Goal: Task Accomplishment & Management: Use online tool/utility

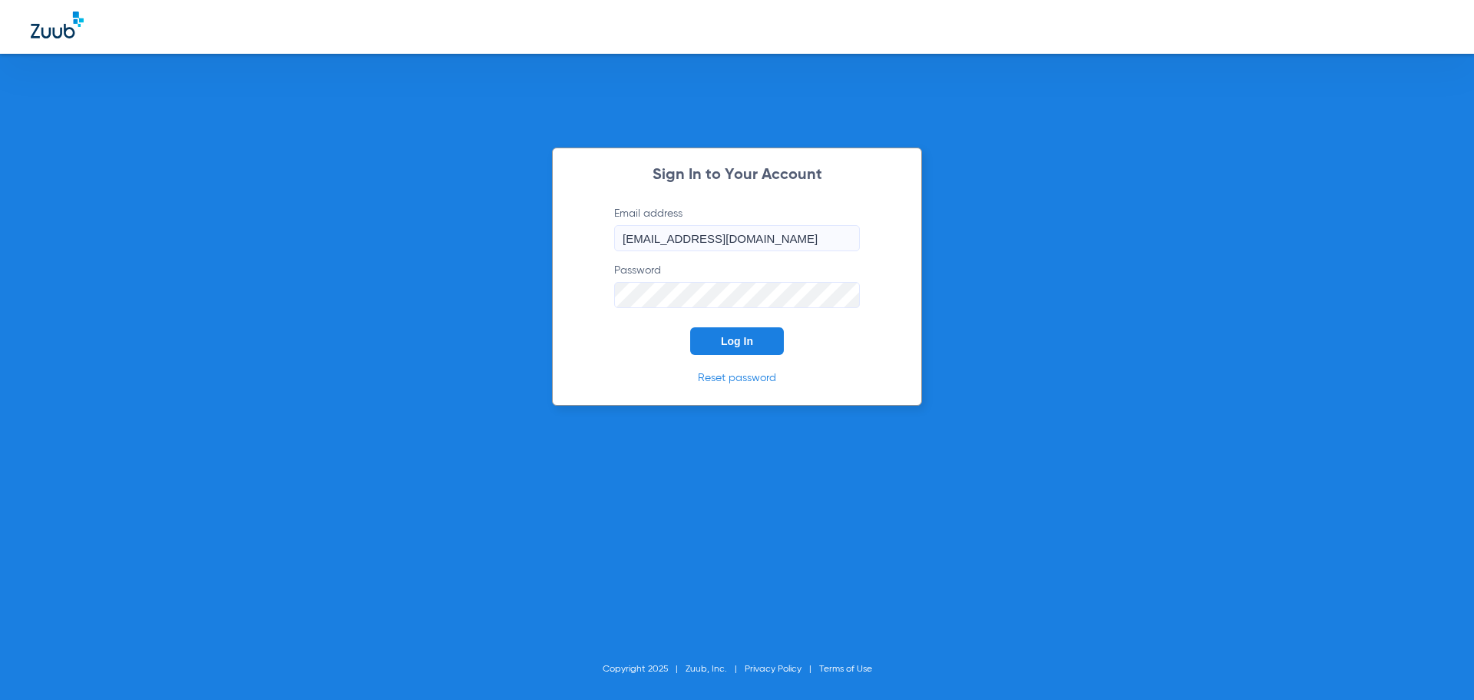
click at [756, 342] on button "Log In" at bounding box center [737, 341] width 94 height 28
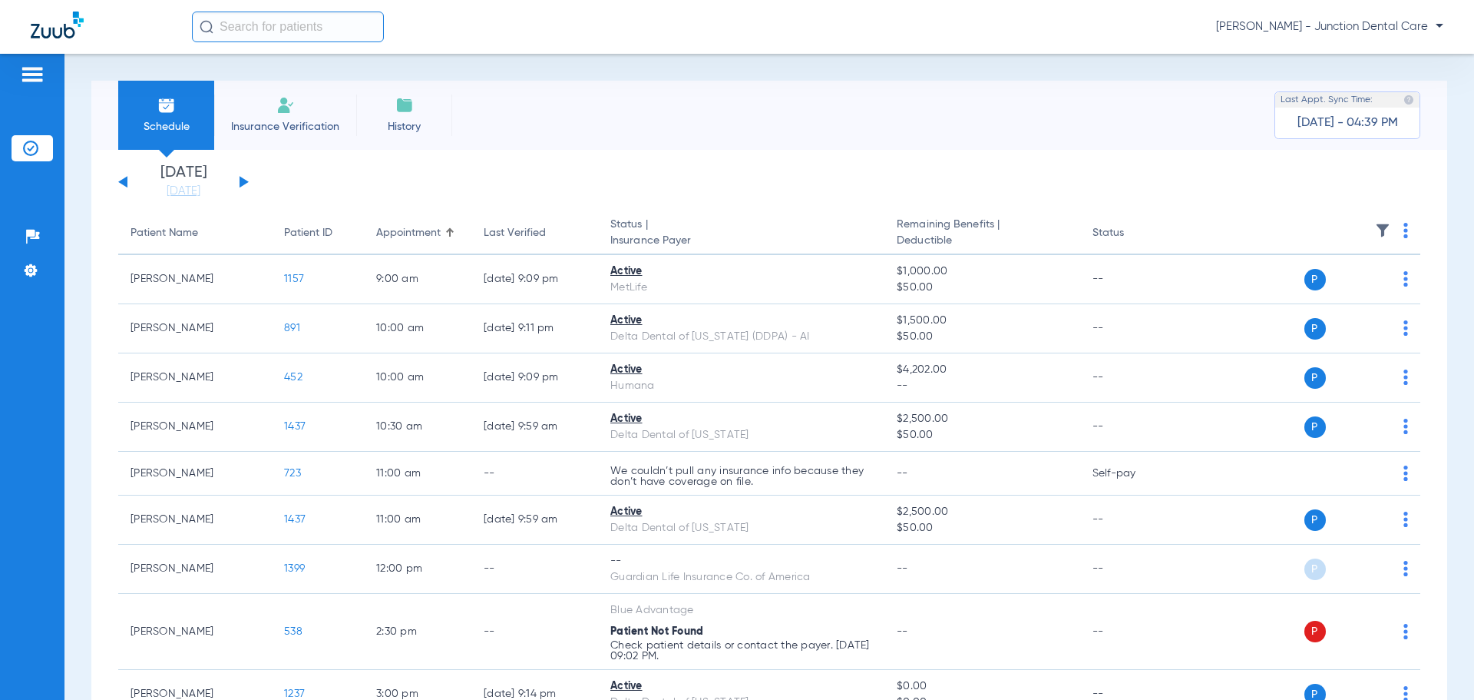
click at [577, 124] on div "Schedule Insurance Verification History Last Appt. Sync Time: [DATE] - 04:39 PM" at bounding box center [769, 115] width 1356 height 69
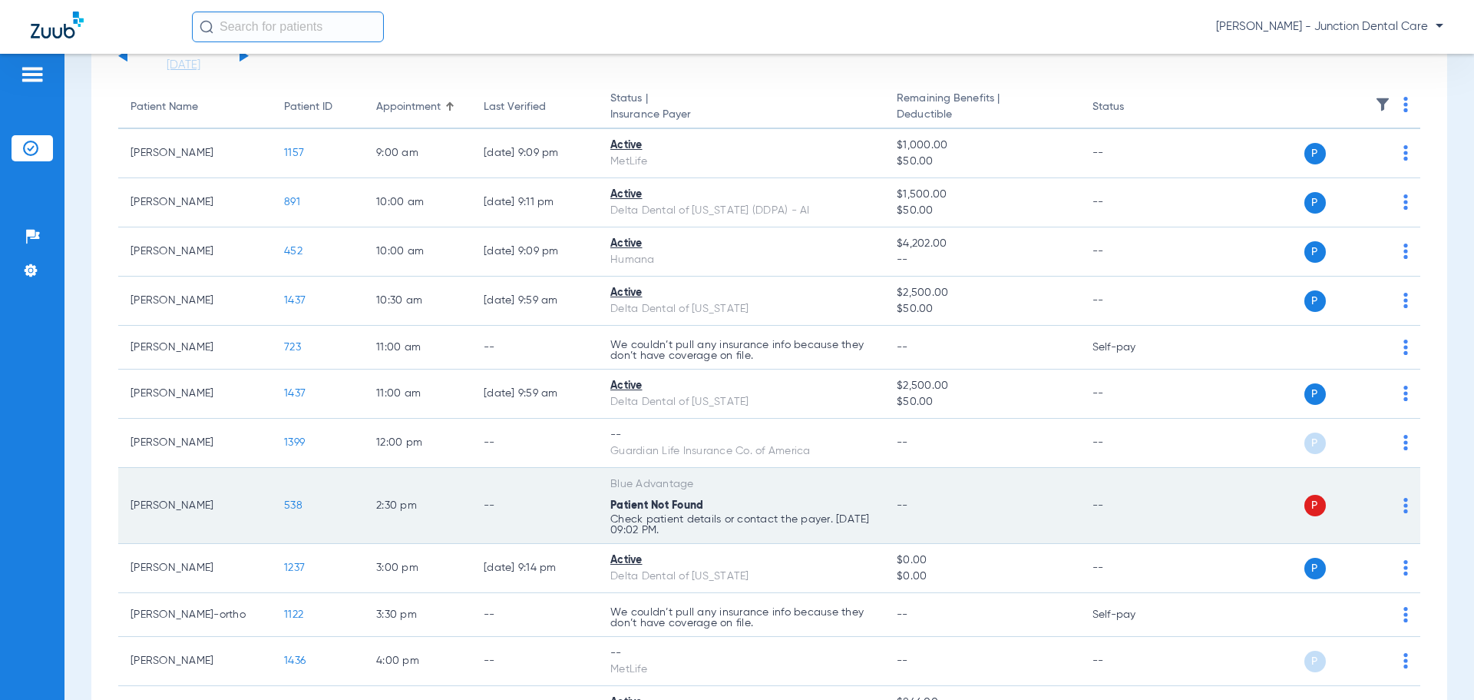
scroll to position [230, 0]
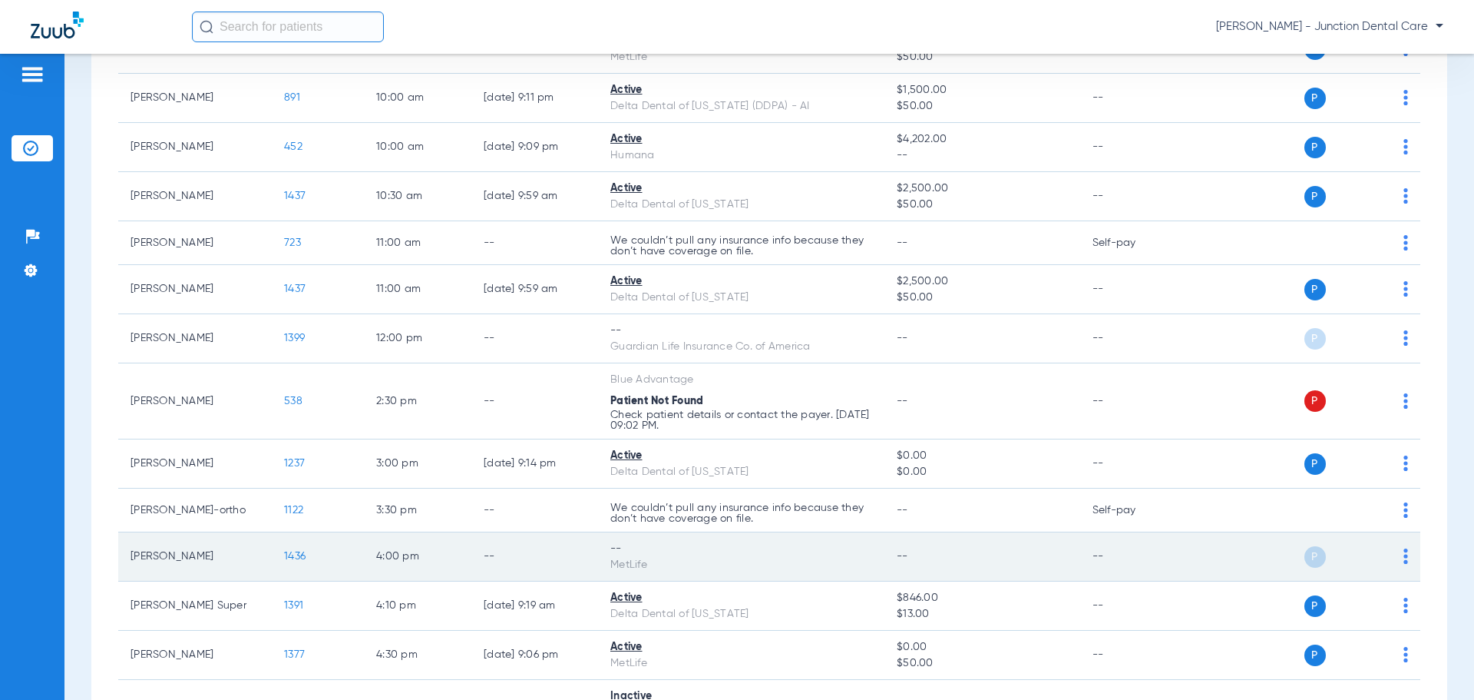
click at [1404, 559] on img at bounding box center [1406, 555] width 5 height 15
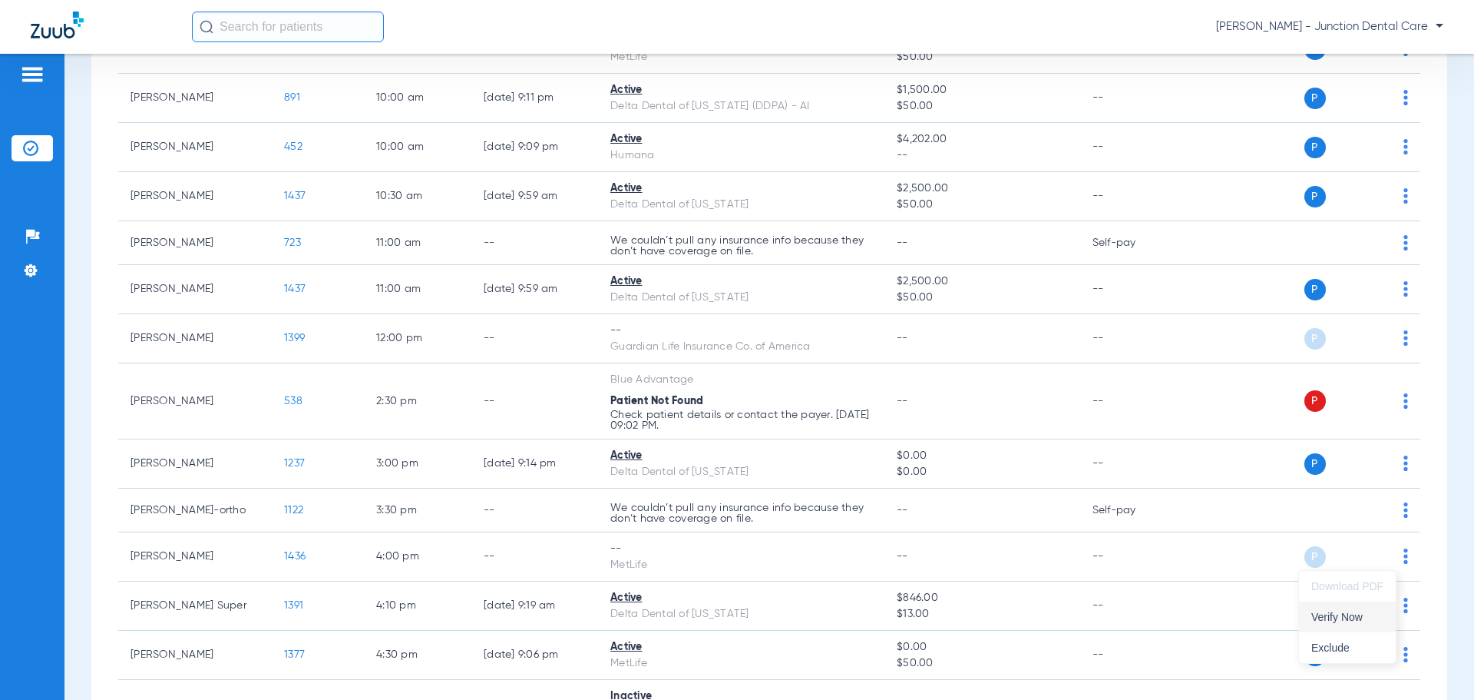
click at [1340, 620] on span "Verify Now" at bounding box center [1348, 616] width 72 height 11
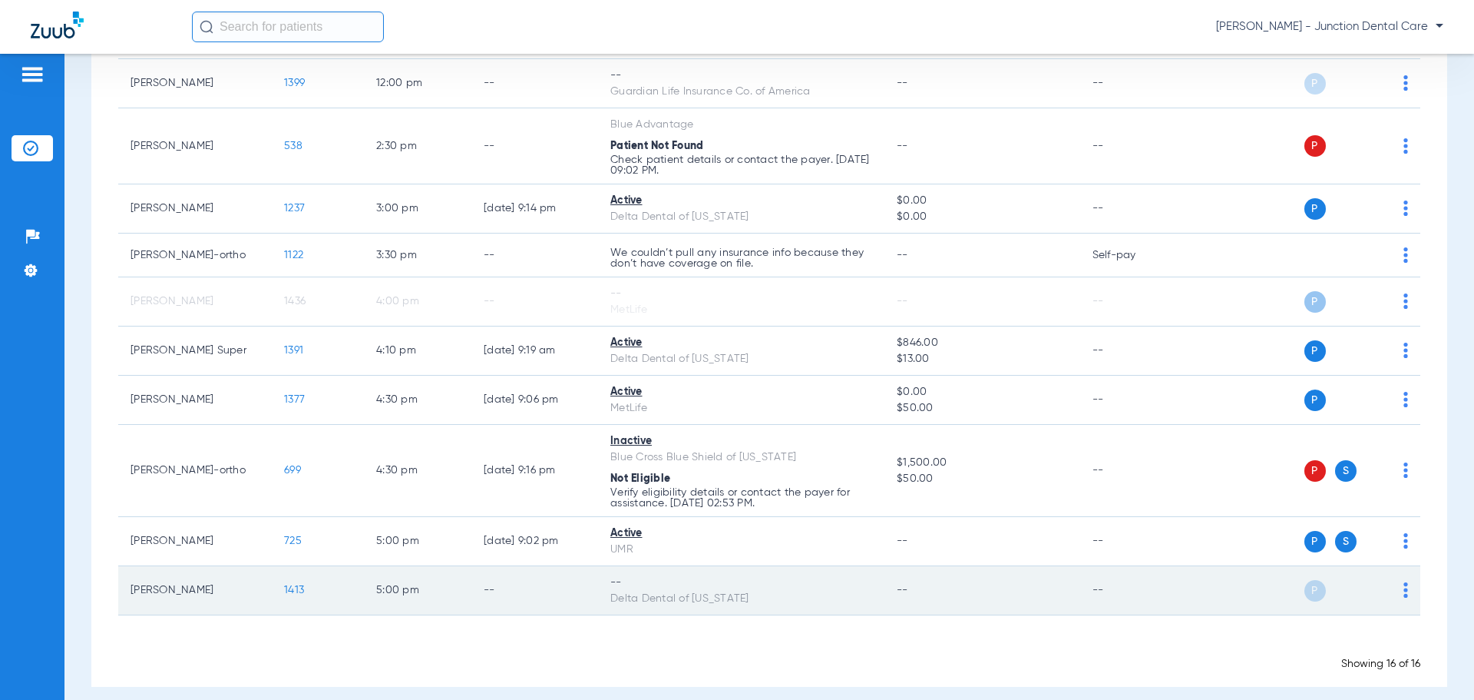
scroll to position [499, 0]
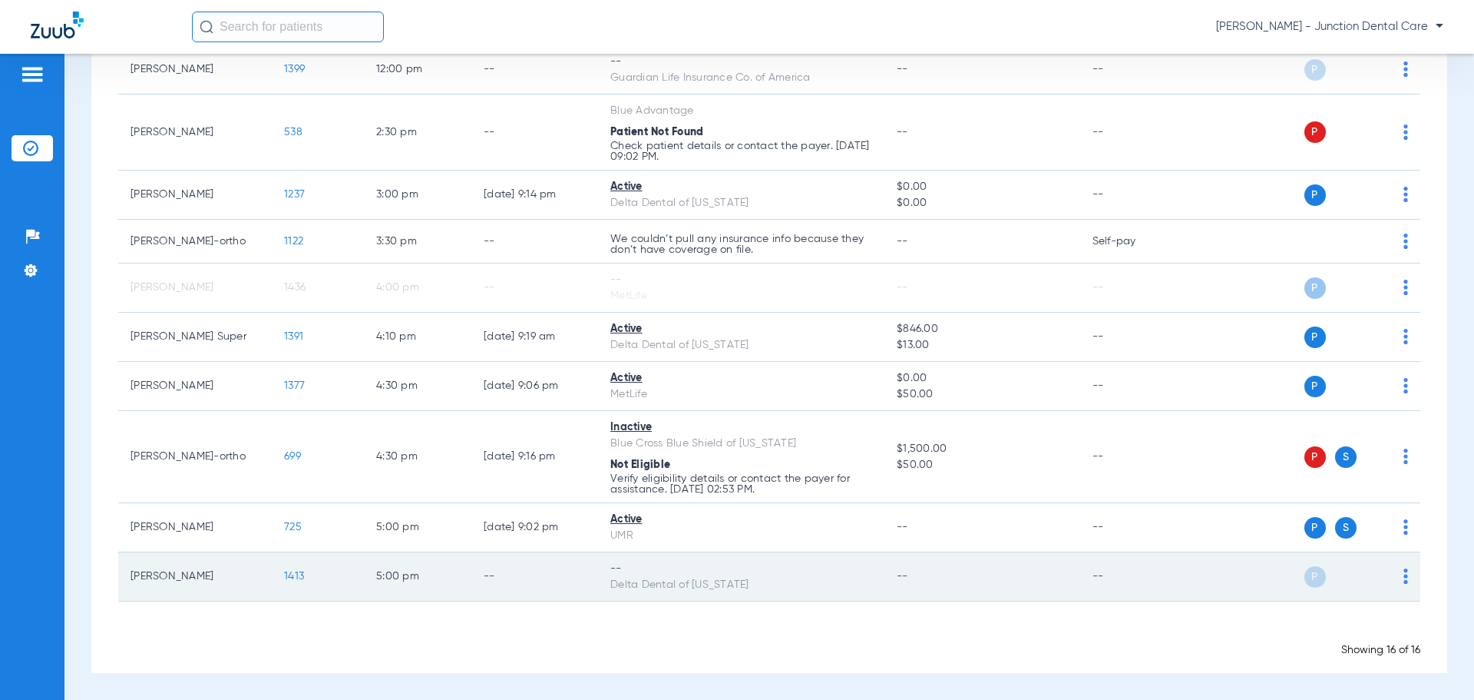
click at [1397, 577] on td "P S" at bounding box center [1302, 576] width 237 height 49
click at [1397, 570] on td "P S" at bounding box center [1302, 576] width 237 height 49
click at [1404, 571] on img at bounding box center [1406, 575] width 5 height 15
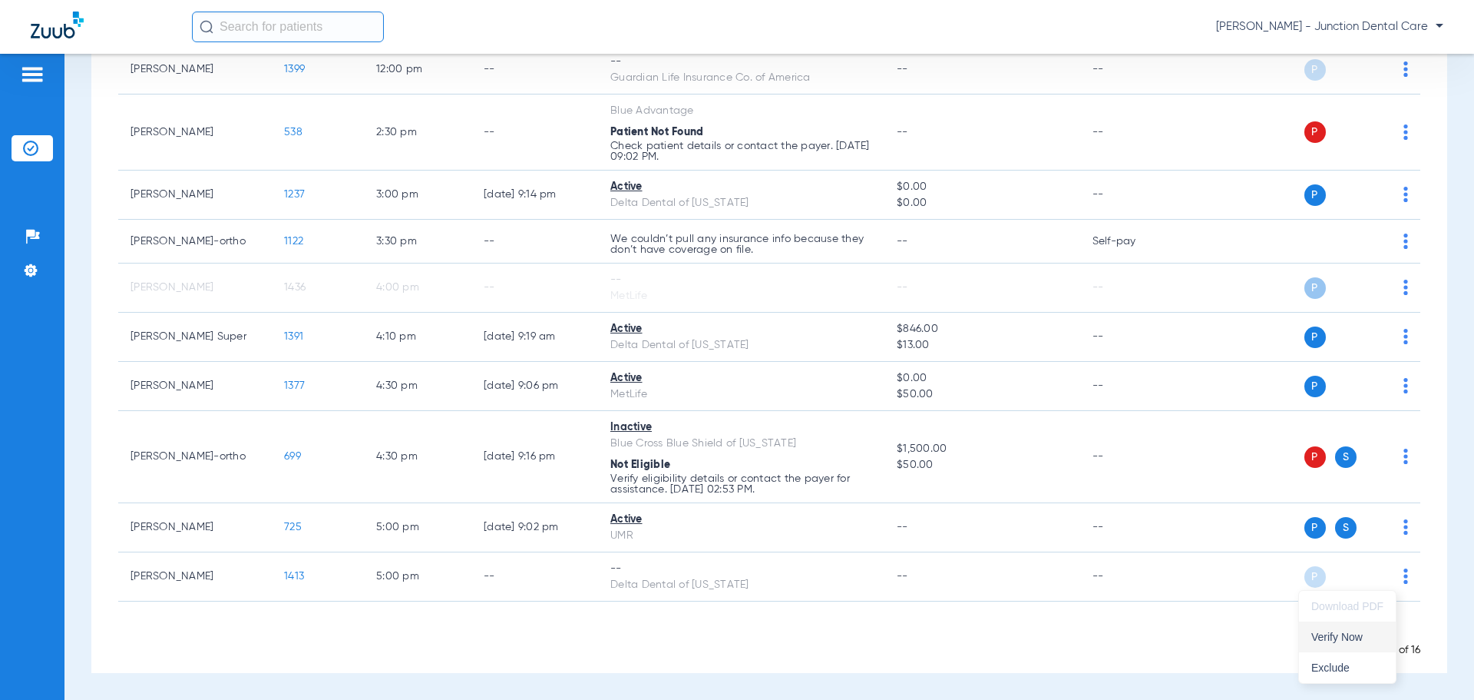
click at [1342, 639] on span "Verify Now" at bounding box center [1348, 636] width 72 height 11
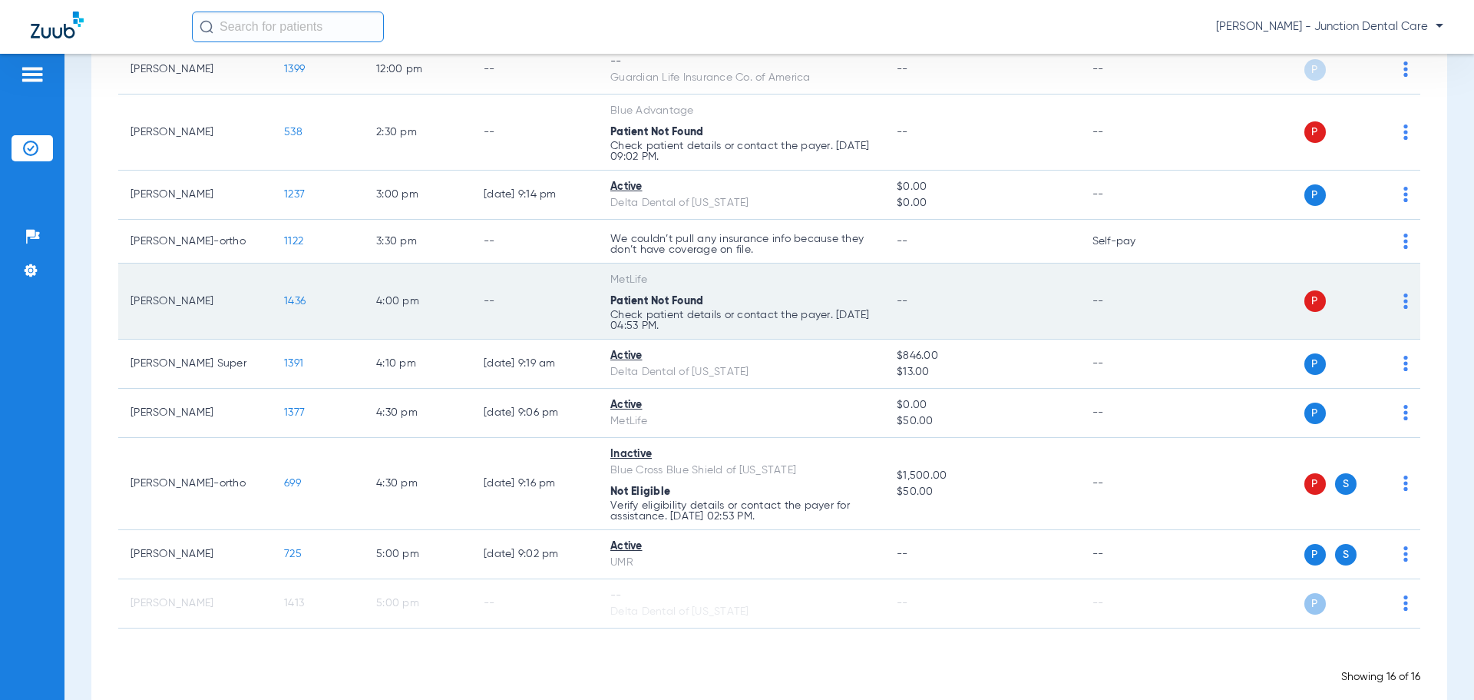
click at [1404, 299] on img at bounding box center [1406, 300] width 5 height 15
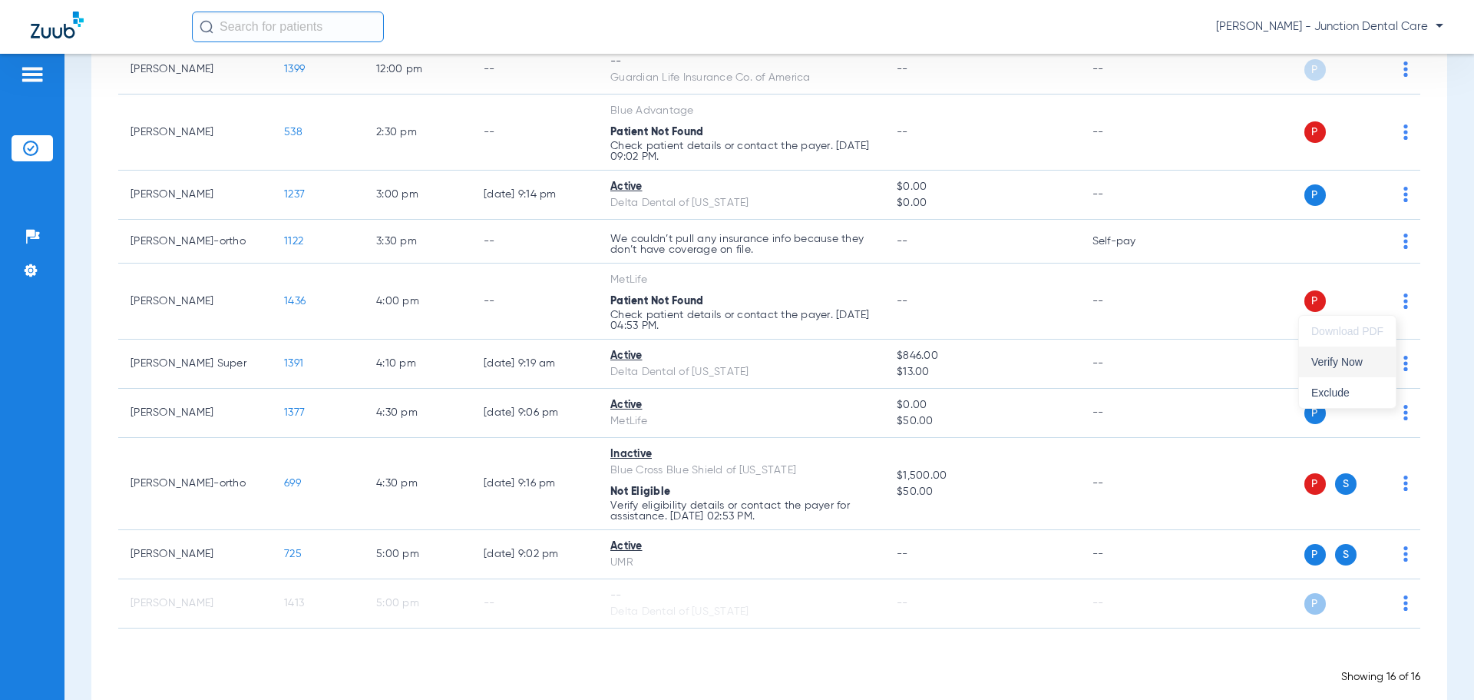
click at [1334, 365] on span "Verify Now" at bounding box center [1348, 361] width 72 height 11
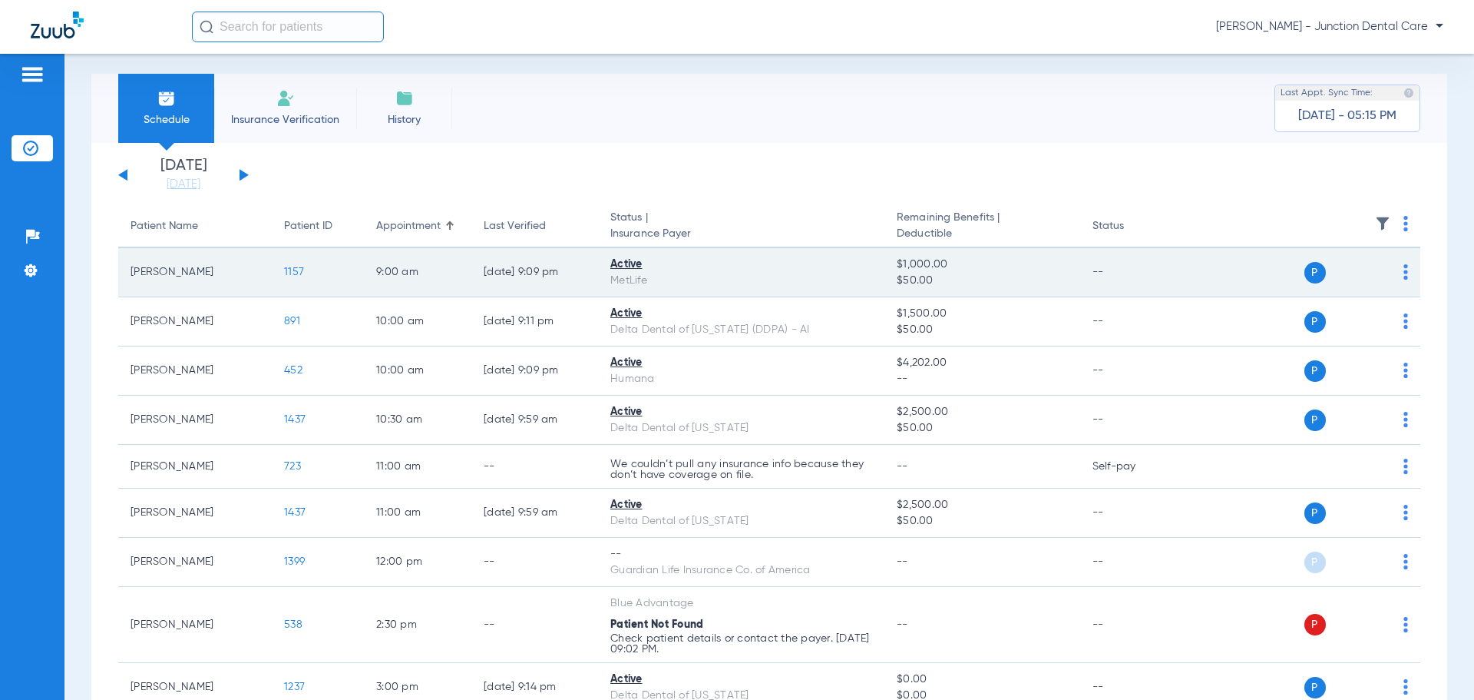
scroll to position [0, 0]
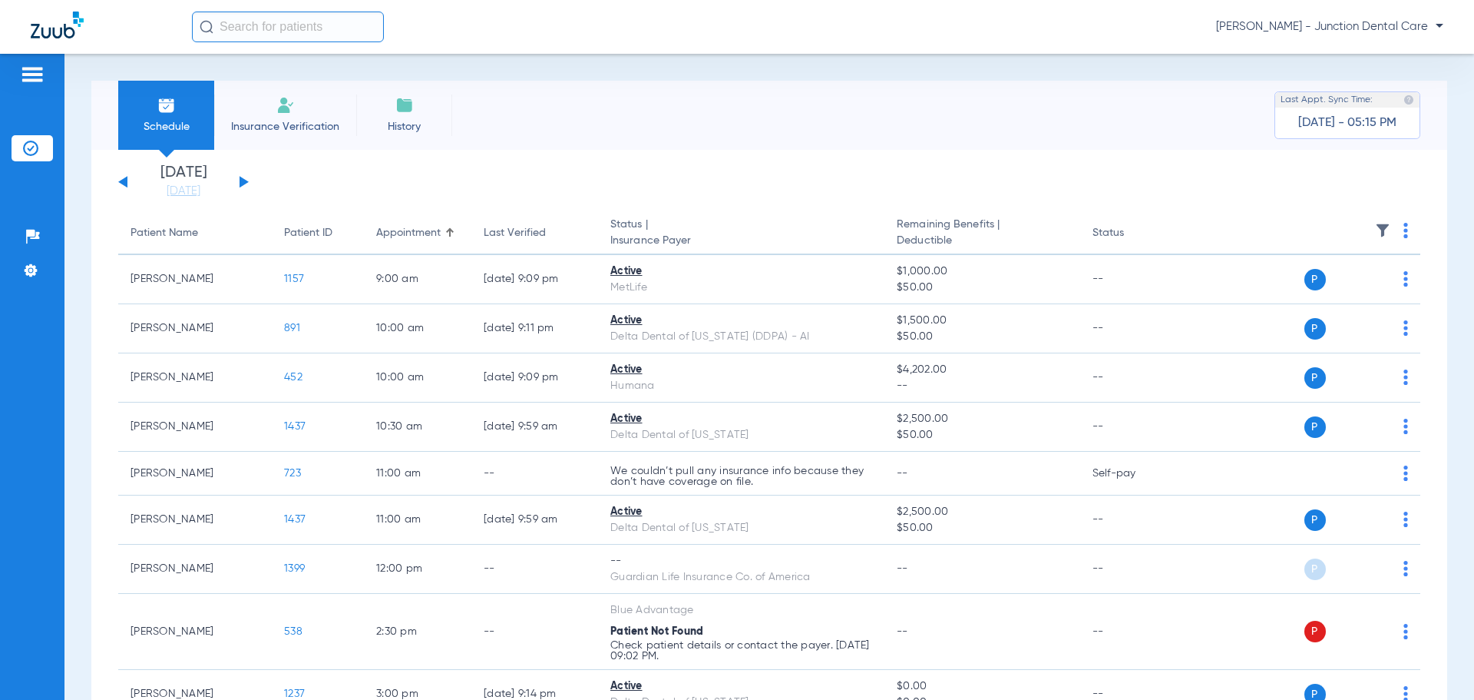
click at [306, 121] on span "Insurance Verification" at bounding box center [285, 126] width 119 height 15
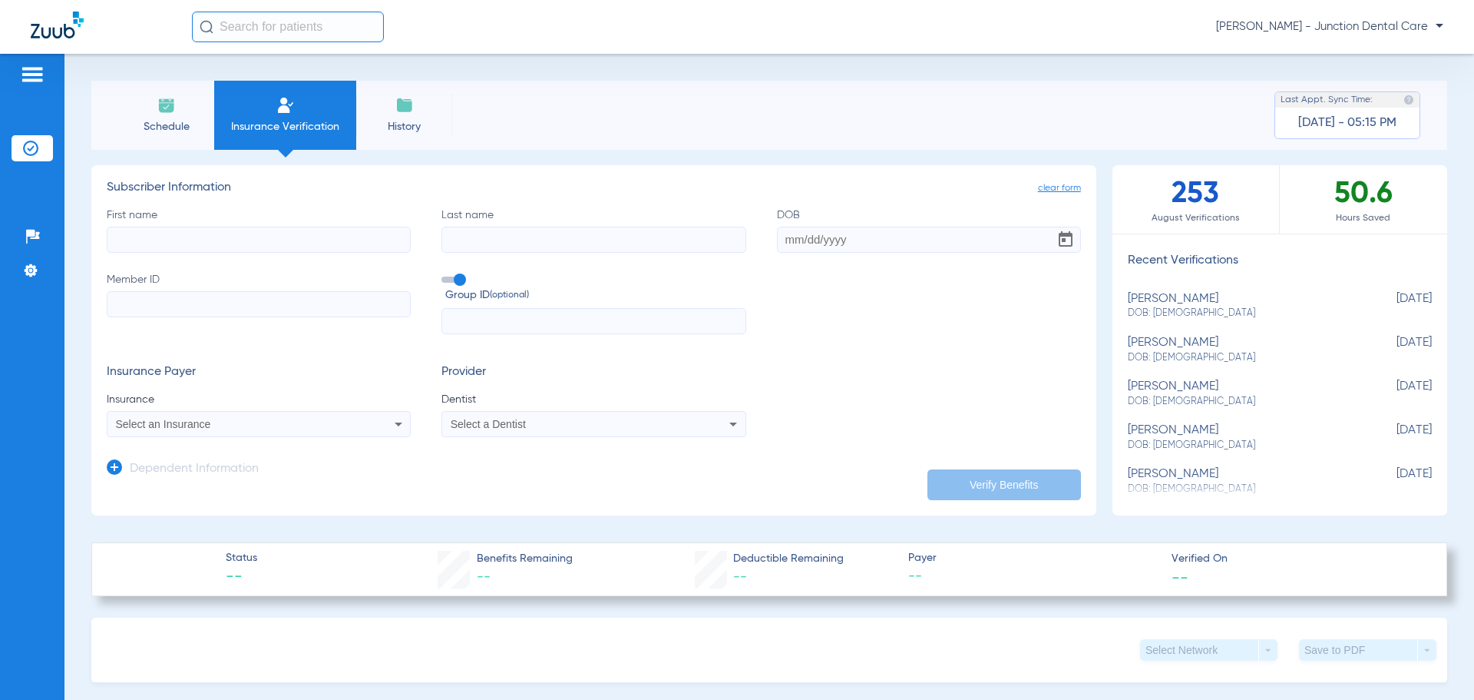
click at [149, 243] on input "First name" at bounding box center [259, 240] width 304 height 26
type input "amrita"
type input "rajesh"
type input "[DATE]"
click at [113, 296] on input "Member ID" at bounding box center [259, 304] width 304 height 26
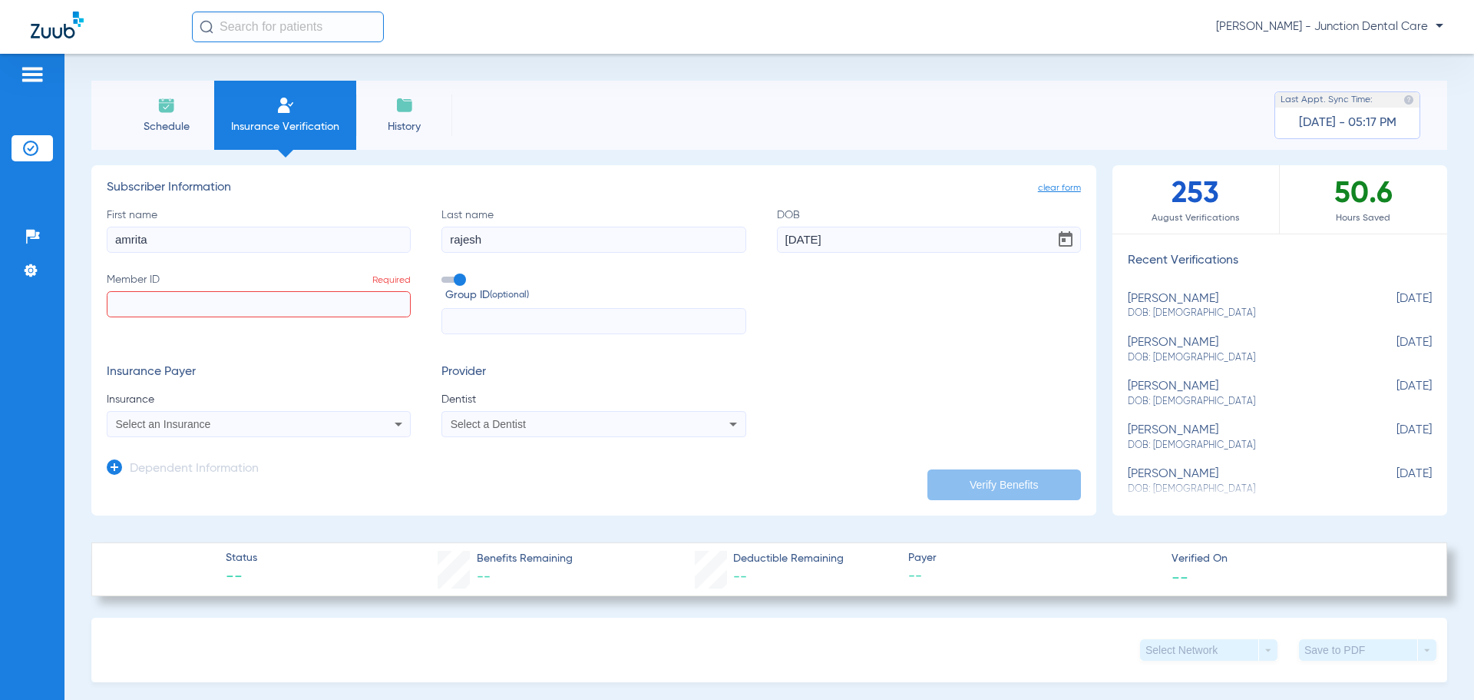
paste input "8055578053"
type input "8055578053"
click at [154, 428] on span "Select an Insurance" at bounding box center [163, 424] width 95 height 12
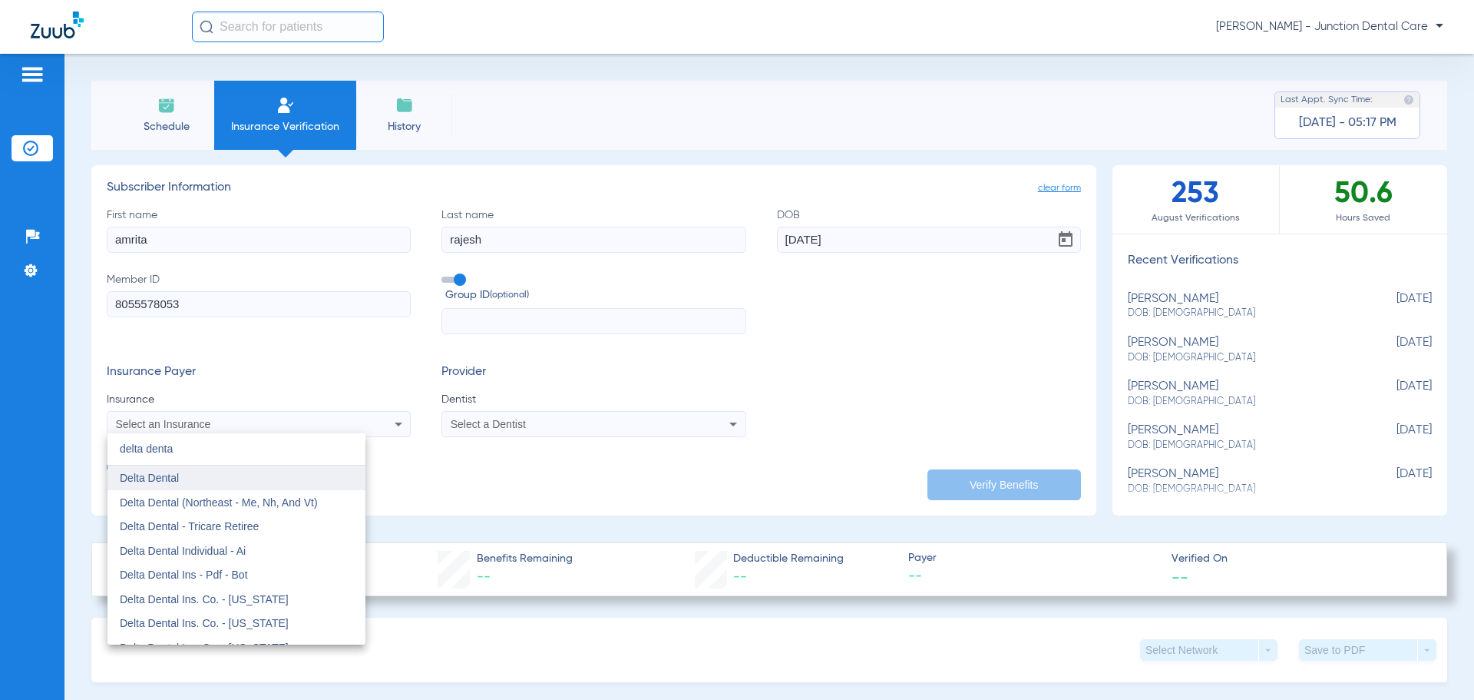
type input "delta denta"
click at [165, 476] on span "Delta Dental" at bounding box center [149, 477] width 59 height 12
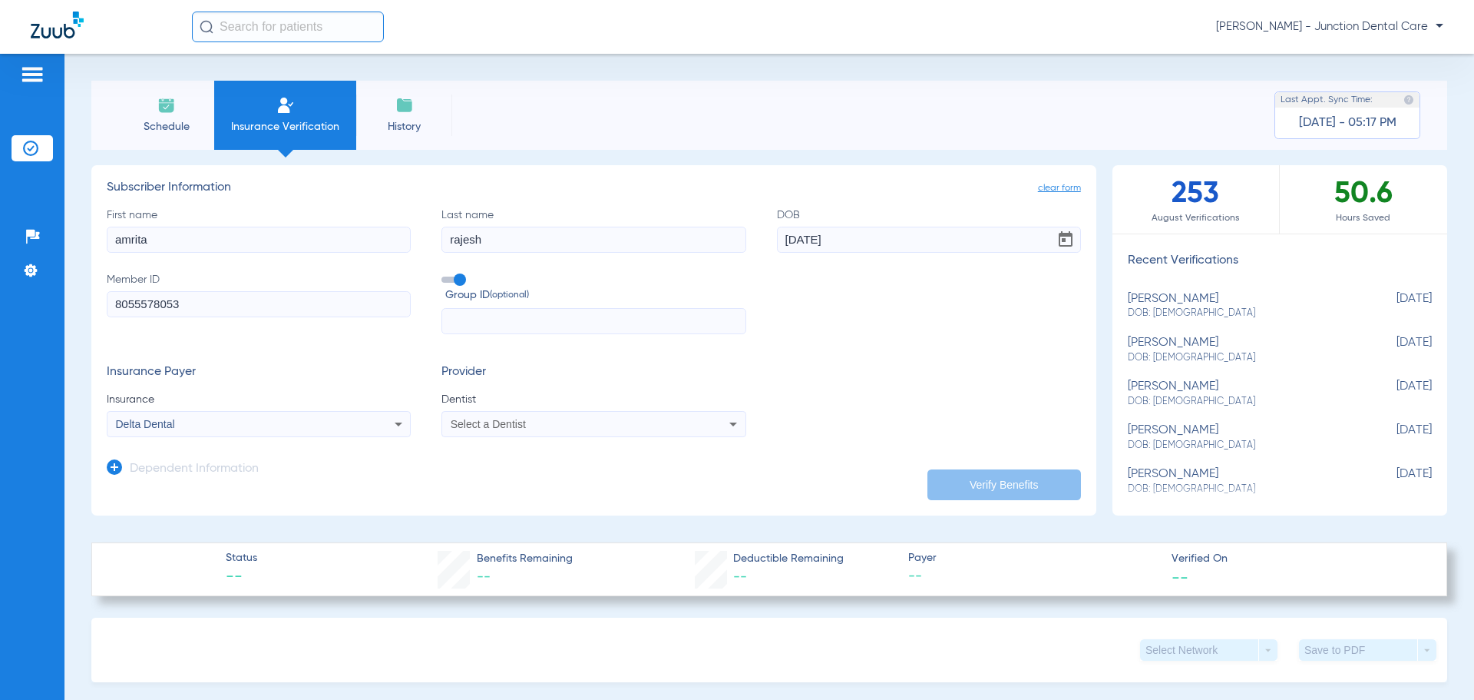
click at [546, 426] on div "Select a Dentist" at bounding box center [566, 424] width 230 height 11
type input "az"
click at [538, 481] on span "[PERSON_NAME] 1669151825" at bounding box center [527, 477] width 150 height 11
click at [980, 484] on button "Verify Benefits" at bounding box center [1005, 484] width 154 height 31
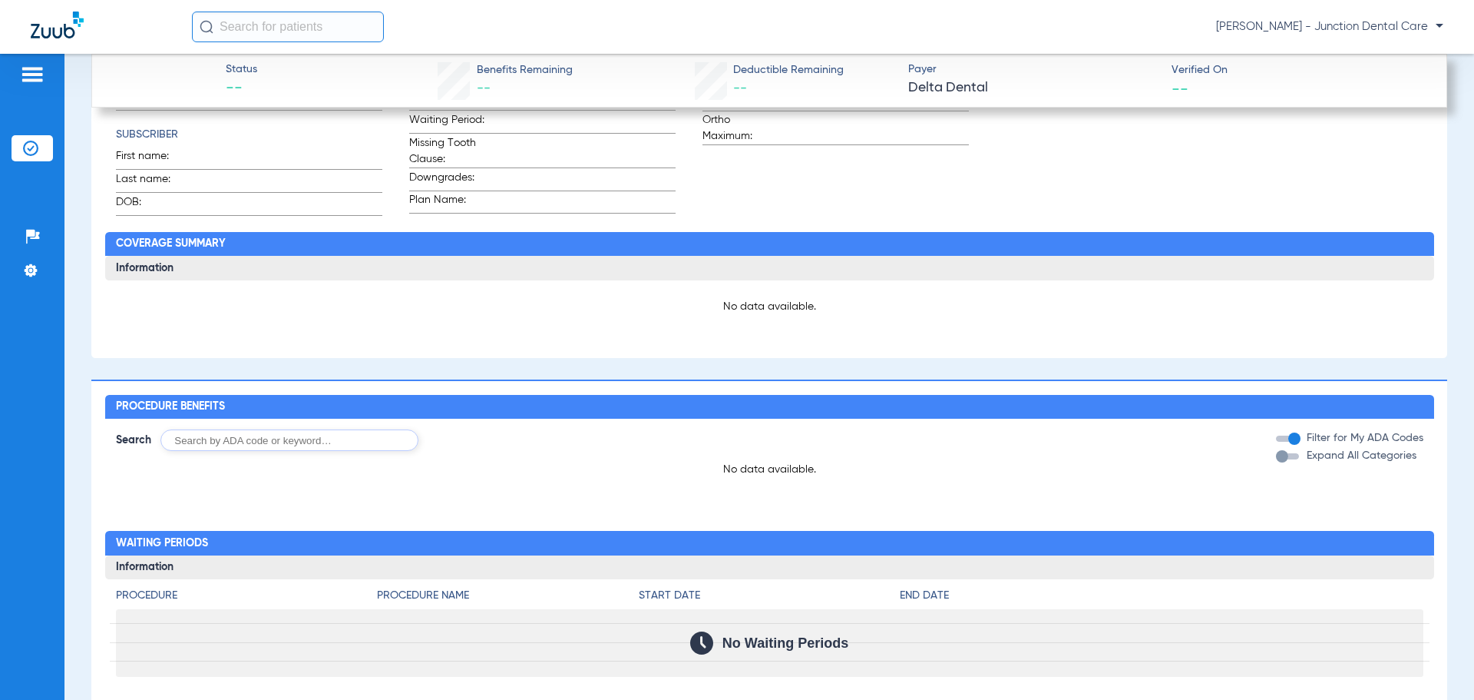
scroll to position [1248, 0]
